Goal: Find specific page/section: Find specific page/section

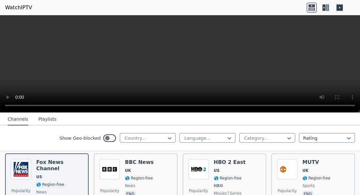
scroll to position [65, 0]
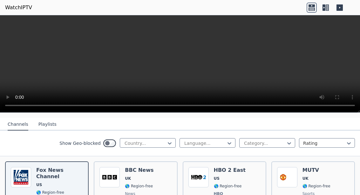
click at [171, 138] on div "Show Geo-blocked Country... Language... Category... Rating" at bounding box center [180, 144] width 360 height 26
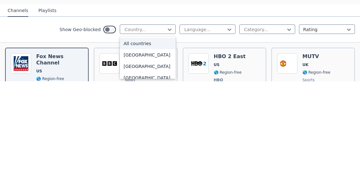
type input "**********"
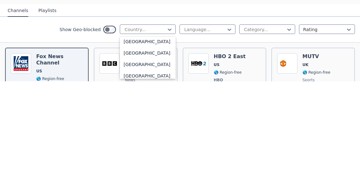
scroll to position [2262, 0]
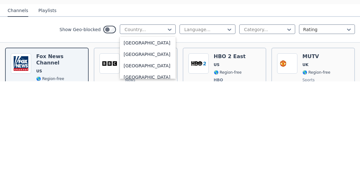
click at [157, 140] on div "[GEOGRAPHIC_DATA]" at bounding box center [148, 145] width 56 height 11
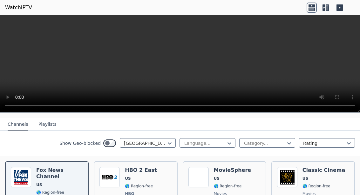
click at [231, 138] on div "Show Geo-blocked [GEOGRAPHIC_DATA] Language... Category... Rating" at bounding box center [180, 144] width 360 height 26
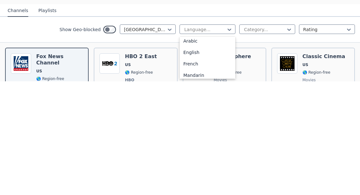
scroll to position [15, 0]
click at [200, 160] on div "English" at bounding box center [208, 165] width 56 height 11
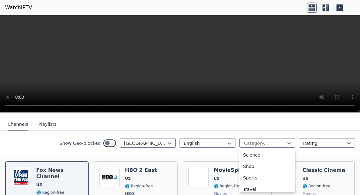
scroll to position [257, 0]
click at [261, 172] on div "Sports" at bounding box center [267, 174] width 56 height 11
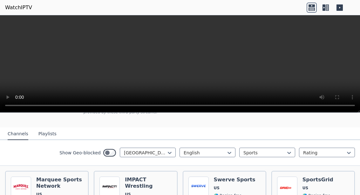
scroll to position [49, 0]
